Goal: Find contact information: Find contact information

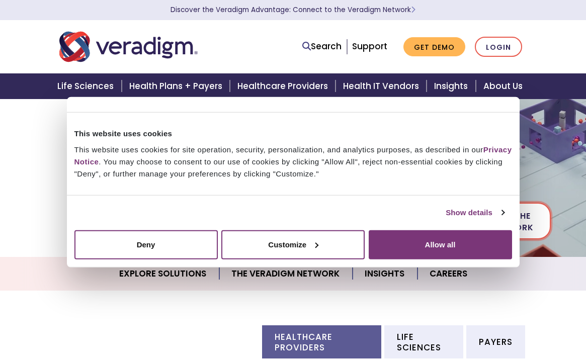
scroll to position [101, 0]
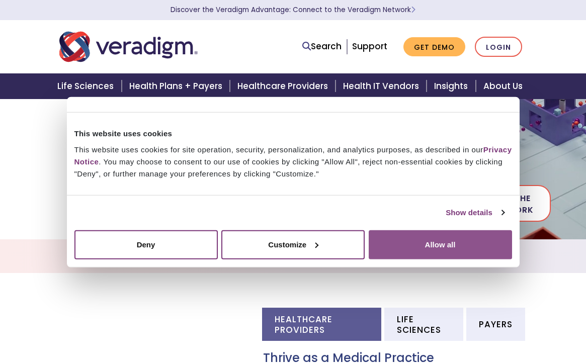
click at [454, 254] on button "Allow all" at bounding box center [440, 244] width 143 height 29
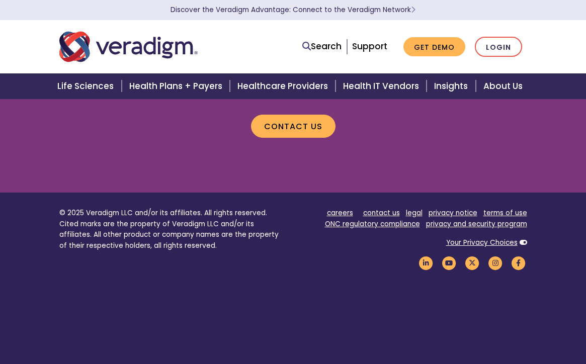
scroll to position [1252, 0]
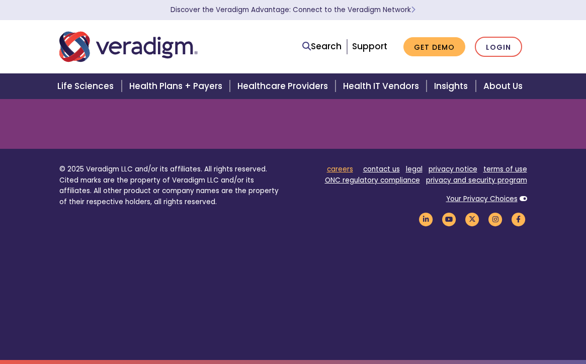
click at [340, 170] on link "careers" at bounding box center [340, 170] width 26 height 10
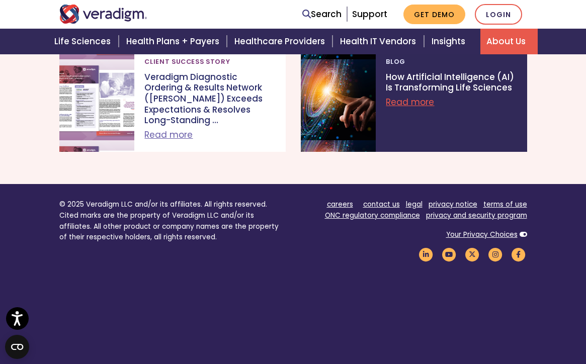
scroll to position [1362, 0]
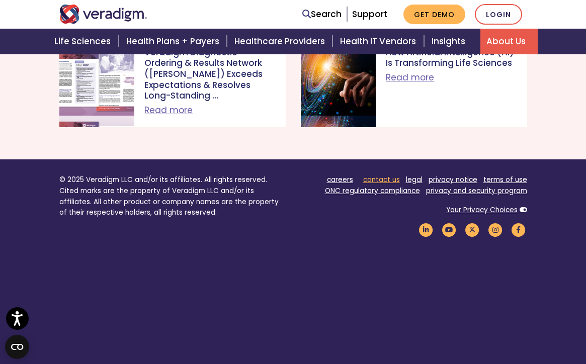
click at [397, 175] on link "contact us" at bounding box center [381, 180] width 37 height 10
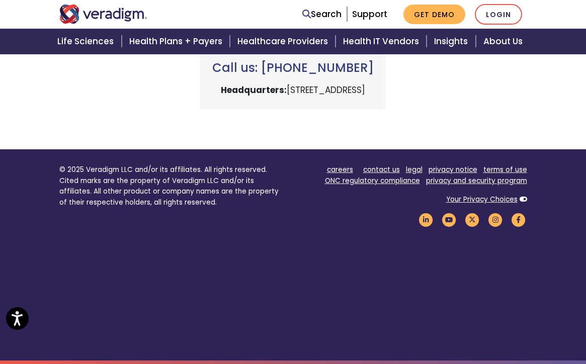
scroll to position [506, 0]
